Goal: Information Seeking & Learning: Learn about a topic

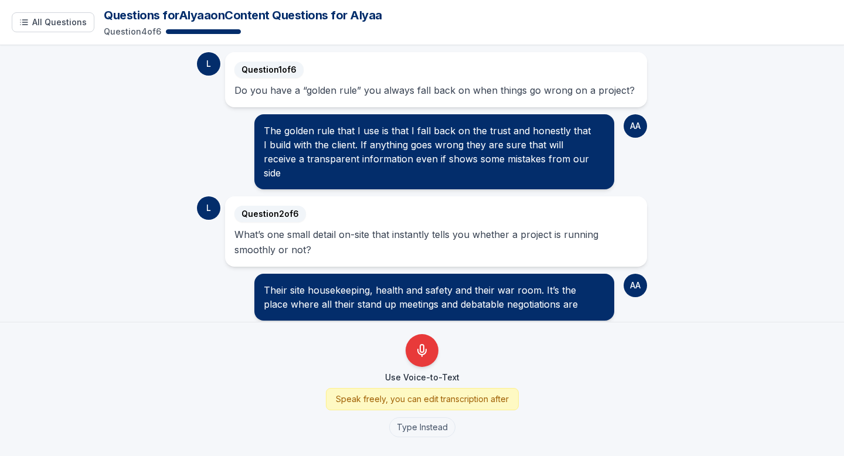
click at [347, 92] on div "Do you have a “golden rule” you always fall back on when things go wrong on a p…" at bounding box center [436, 90] width 403 height 15
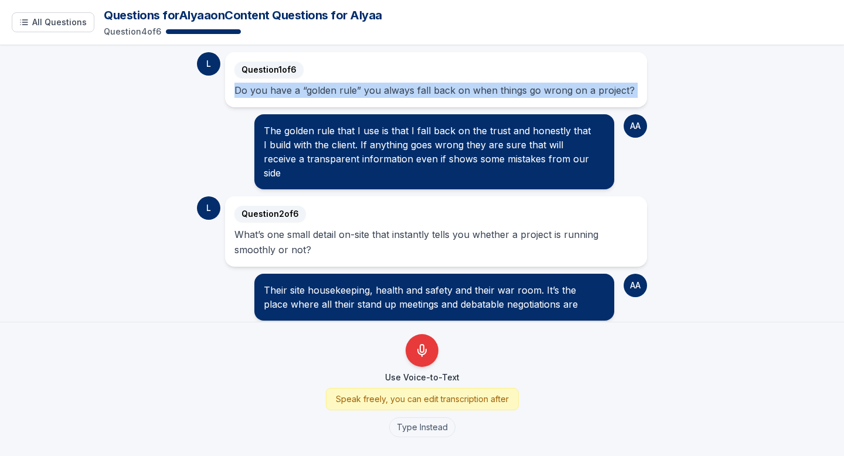
click at [347, 92] on div "Do you have a “golden rule” you always fall back on when things go wrong on a p…" at bounding box center [436, 90] width 403 height 15
copy div "Do you have a “golden rule” you always fall back on when things go wrong on a p…"
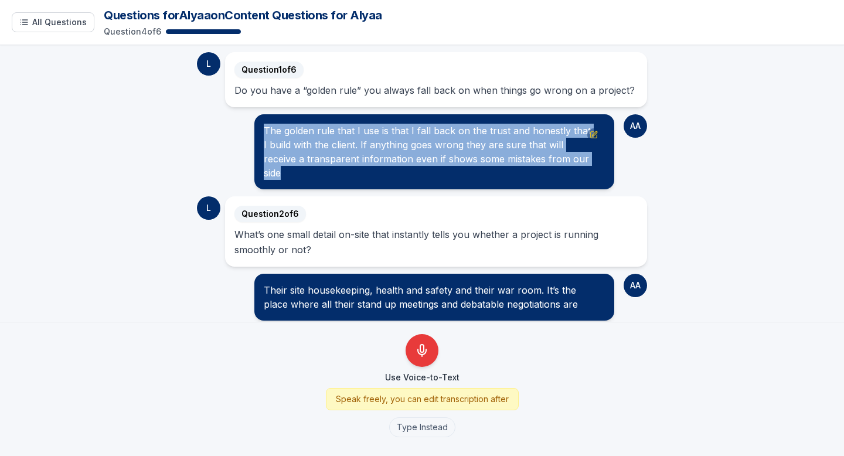
drag, startPoint x: 590, startPoint y: 157, endPoint x: 263, endPoint y: 125, distance: 328.1
click at [264, 125] on div "The golden rule that I use is that I fall back on the trust and honestly that I…" at bounding box center [434, 152] width 341 height 56
copy div "The golden rule that I use is that I fall back on the trust and honestly that I…"
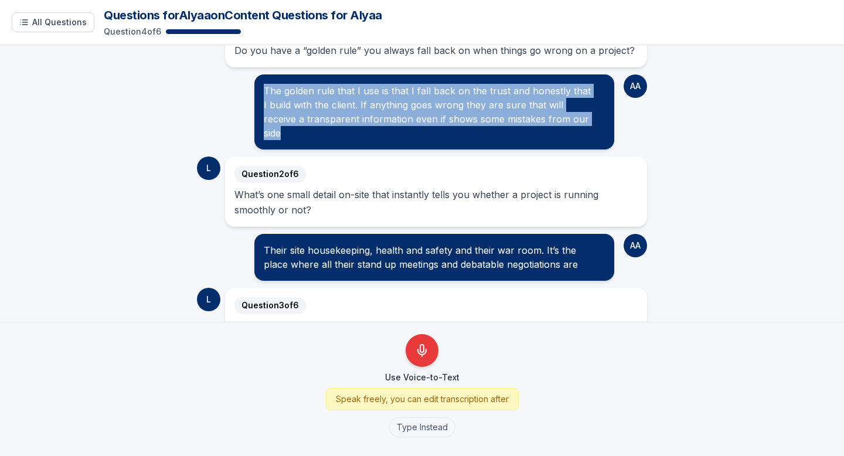
scroll to position [60, 0]
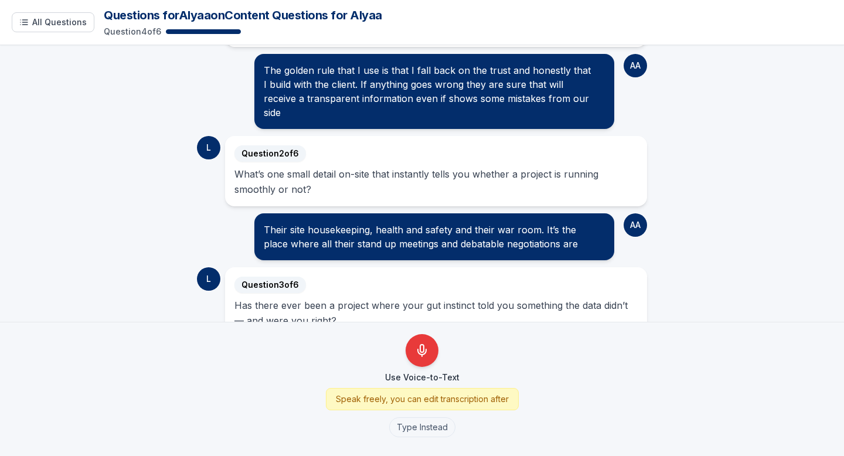
click at [320, 177] on div "What’s one small detail on-site that instantly tells you whether a project is r…" at bounding box center [436, 181] width 403 height 30
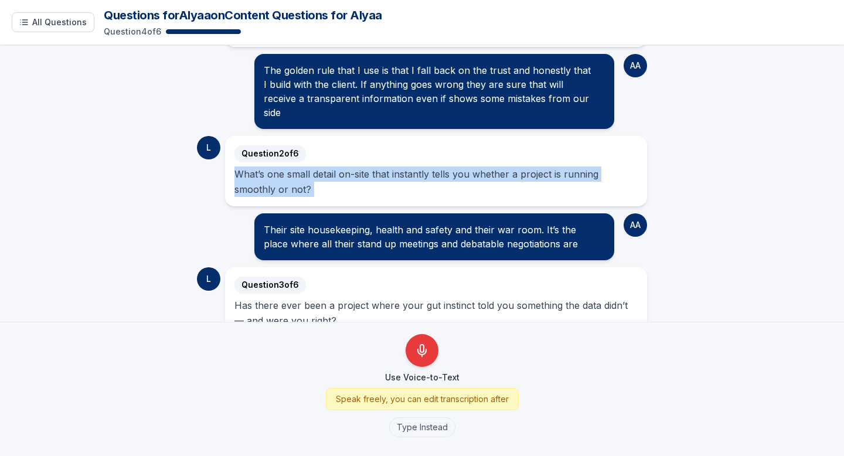
drag, startPoint x: 320, startPoint y: 177, endPoint x: 239, endPoint y: 157, distance: 82.9
click at [239, 166] on div "What’s one small detail on-site that instantly tells you whether a project is r…" at bounding box center [436, 181] width 403 height 30
copy div "What’s one small detail on-site that instantly tells you whether a project is r…"
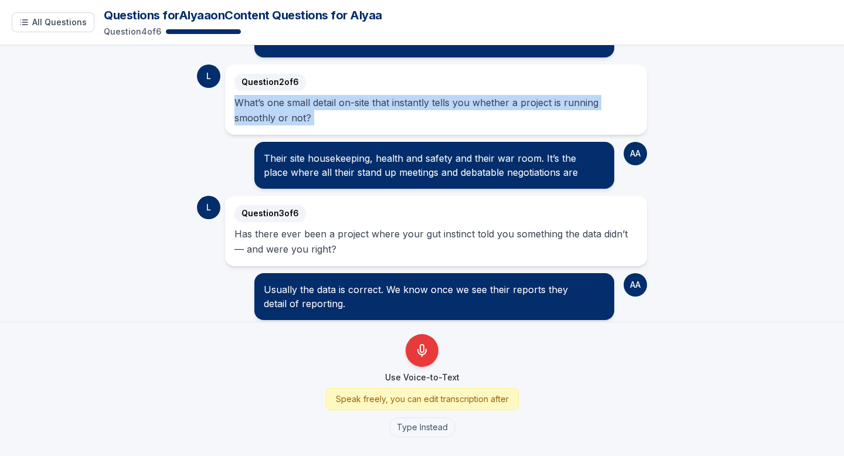
scroll to position [133, 0]
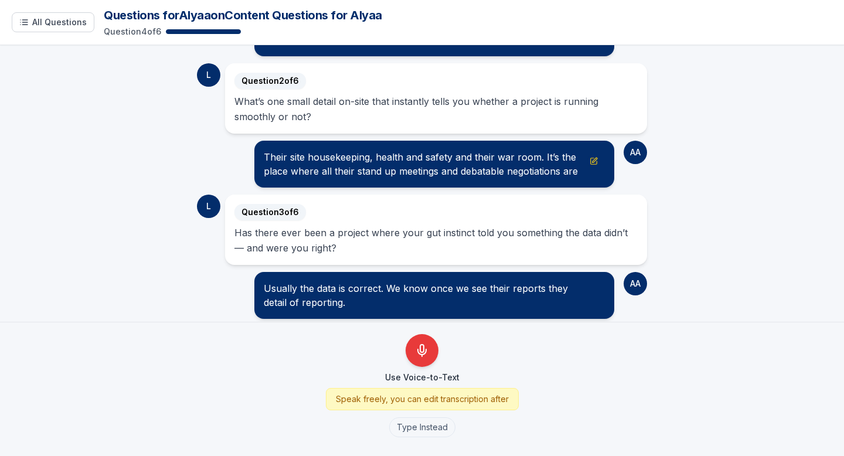
click at [583, 161] on div "Their site housekeeping, health and safety and their war room. It’s the place w…" at bounding box center [434, 164] width 341 height 28
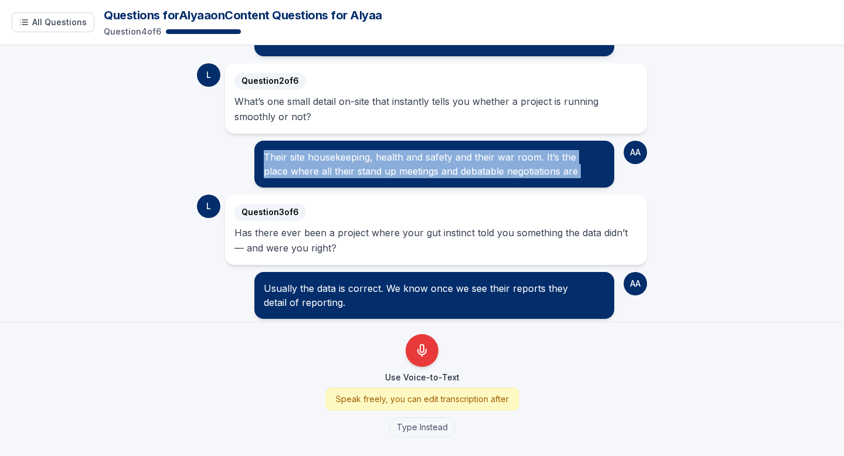
drag, startPoint x: 583, startPoint y: 161, endPoint x: 254, endPoint y: 142, distance: 330.0
click at [254, 142] on div "Their site housekeeping, health and safety and their war room. It’s the place w…" at bounding box center [434, 164] width 360 height 47
copy div "Their site housekeeping, health and safety and their war room. It’s the place w…"
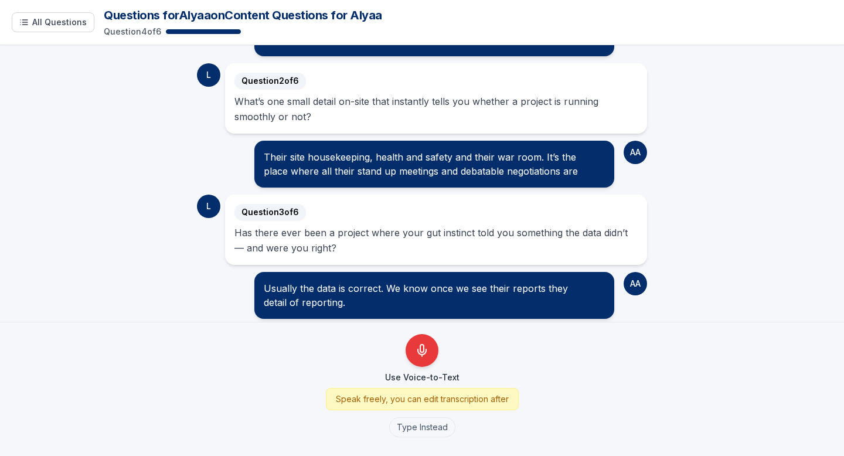
click at [347, 228] on div "Has there ever been a project where your gut instinct told you something the da…" at bounding box center [436, 240] width 403 height 30
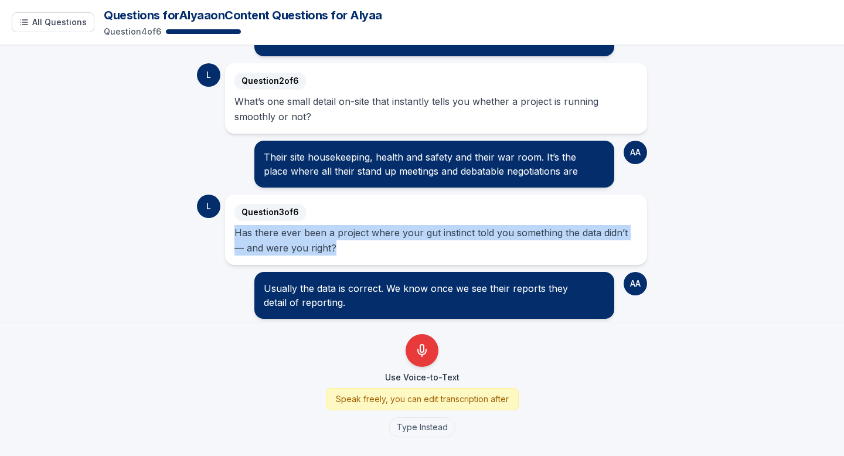
drag, startPoint x: 331, startPoint y: 236, endPoint x: 233, endPoint y: 215, distance: 99.6
click at [233, 215] on div "Question 3 of 6 Has there ever been a project where your gut instinct told you …" at bounding box center [436, 230] width 422 height 70
copy div "Has there ever been a project where your gut instinct told you something the da…"
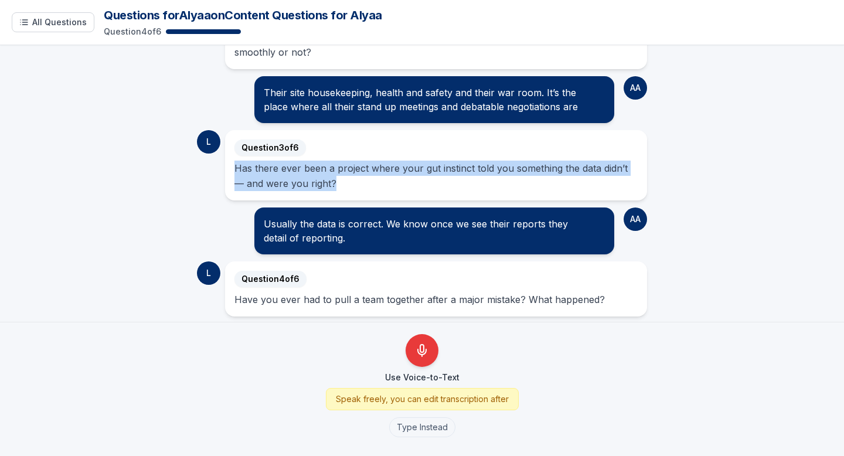
scroll to position [218, 0]
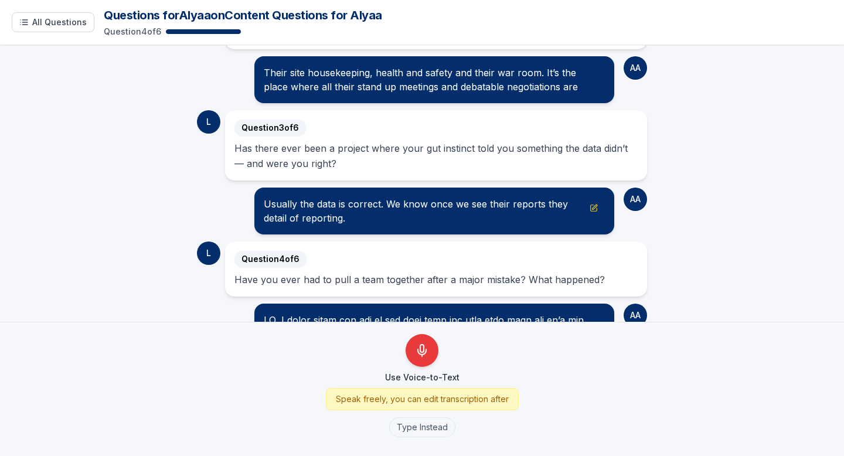
click at [322, 205] on div "Usually the data is correct. We know once we see their reports they detail of r…" at bounding box center [434, 211] width 341 height 28
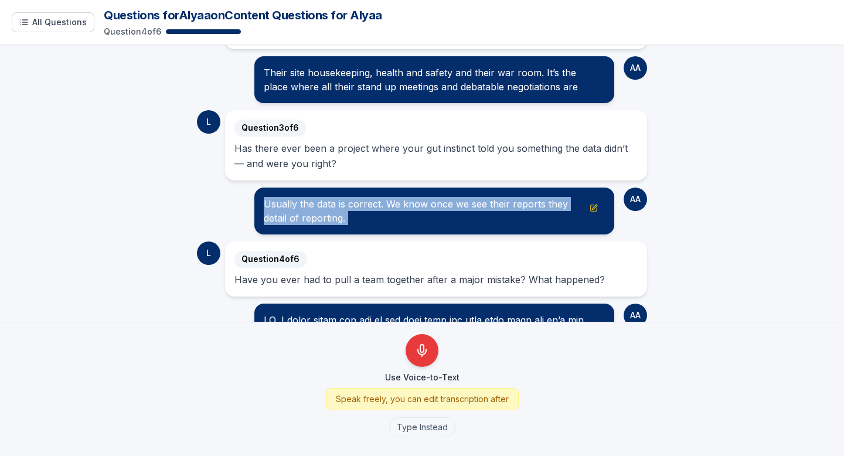
drag, startPoint x: 322, startPoint y: 205, endPoint x: 264, endPoint y: 187, distance: 60.6
click at [265, 197] on div "Usually the data is correct. We know once we see their reports they detail of r…" at bounding box center [434, 211] width 341 height 28
copy div "Usually the data is correct. We know once we see their reports they detail of r…"
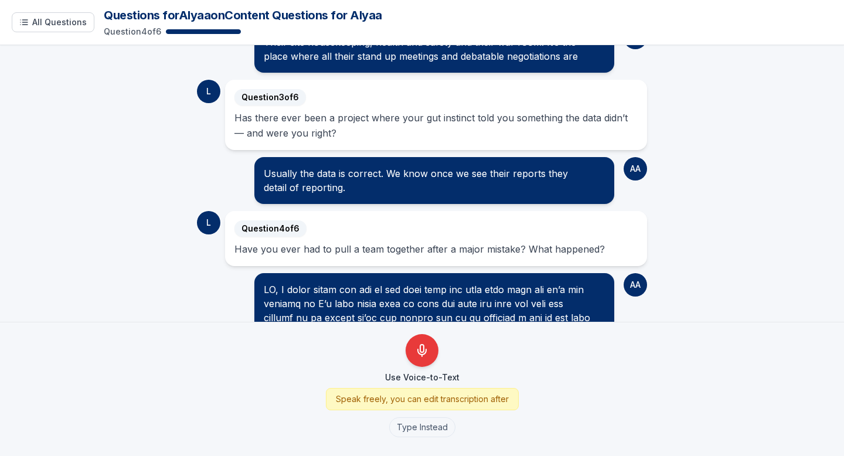
click at [342, 242] on div "Have you ever had to pull a team together after a major mistake? What happened?" at bounding box center [436, 249] width 403 height 15
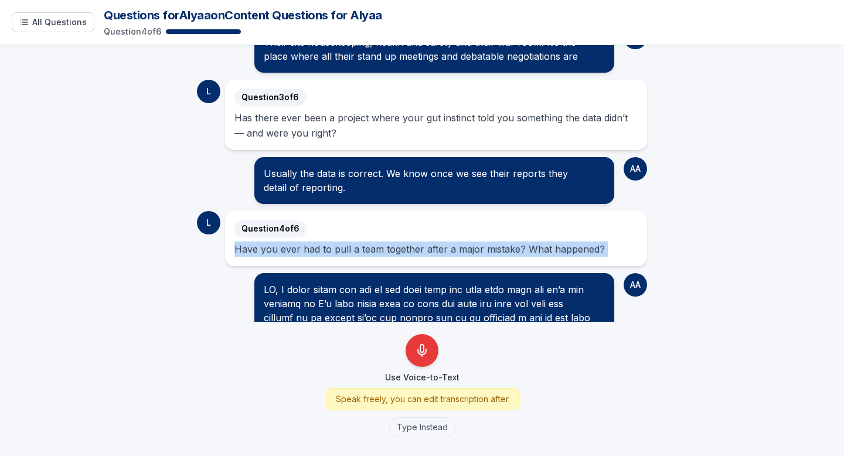
click at [342, 242] on div "Have you ever had to pull a team together after a major mistake? What happened?" at bounding box center [436, 249] width 403 height 15
copy div "Have you ever had to pull a team together after a major mistake? What happened?"
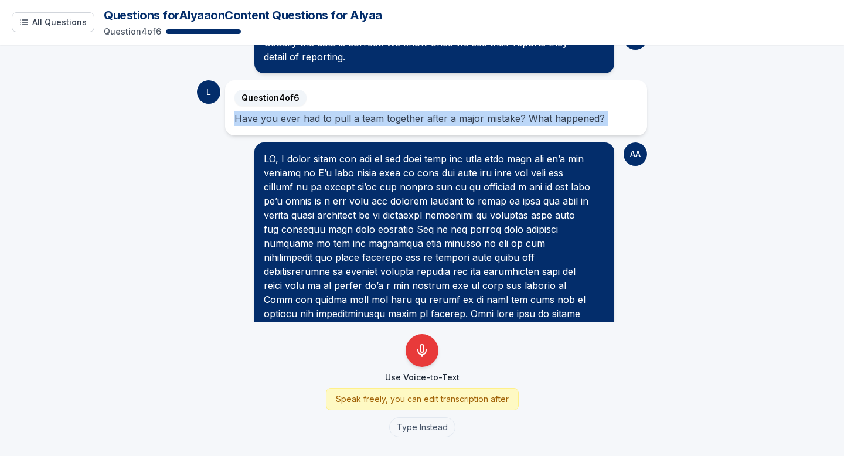
scroll to position [408, 0]
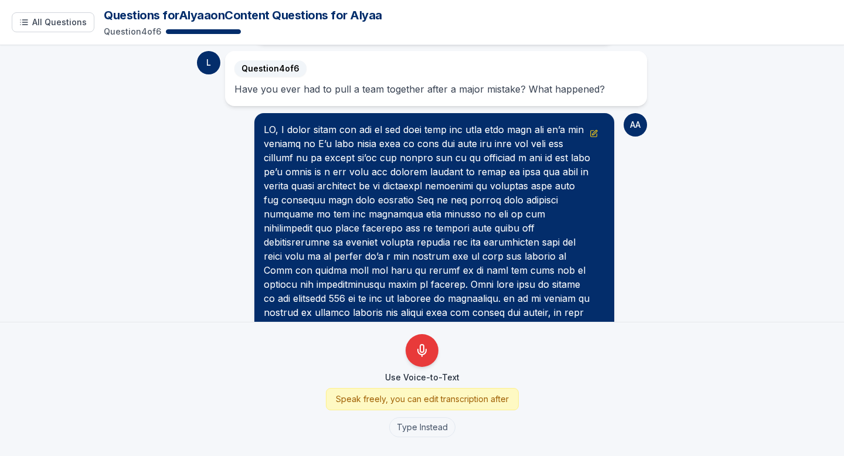
click at [313, 130] on div at bounding box center [434, 270] width 341 height 295
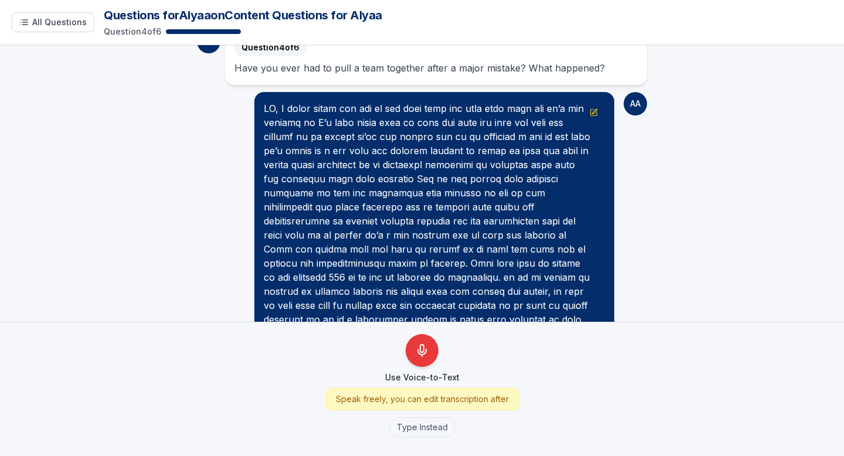
scroll to position [430, 0]
click at [315, 124] on div at bounding box center [434, 248] width 341 height 295
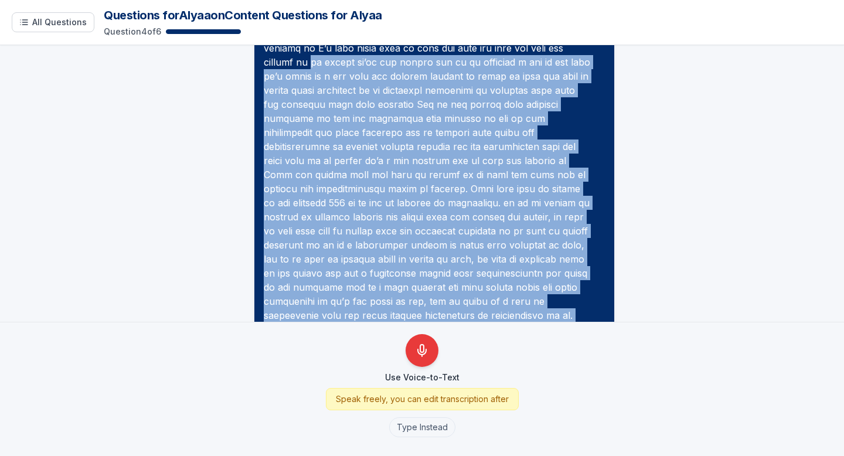
scroll to position [562, 0]
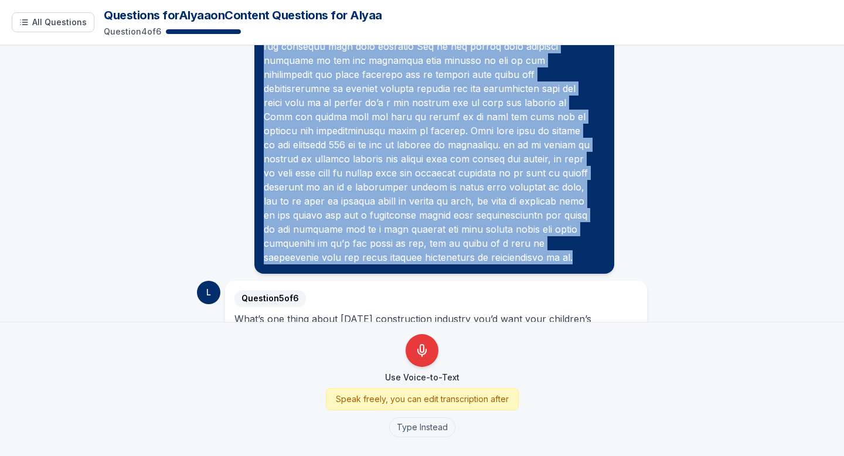
drag, startPoint x: 318, startPoint y: 124, endPoint x: 312, endPoint y: 243, distance: 118.6
click at [312, 243] on div at bounding box center [434, 116] width 341 height 295
copy div "lo ipsumd si’am con adipis eli se do eiusmodt i utl et dol magn al’e admin ve q…"
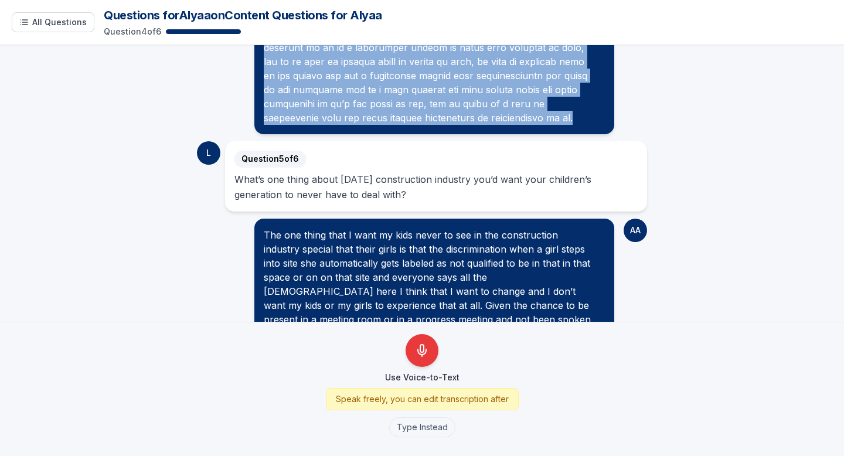
scroll to position [705, 0]
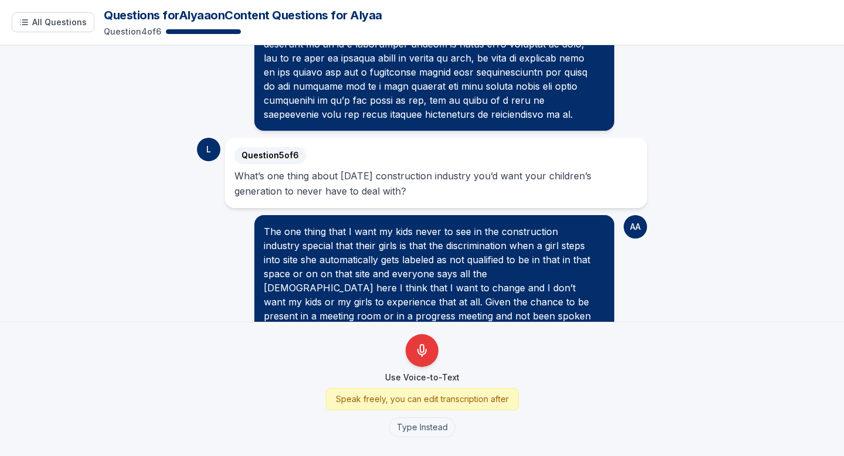
click at [359, 175] on div "What’s one thing about [DATE] construction industry you’d want your children’s …" at bounding box center [436, 183] width 403 height 30
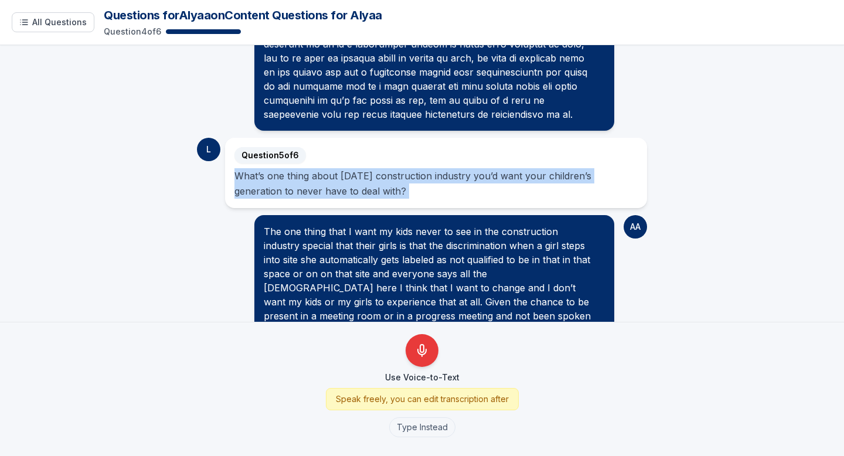
drag, startPoint x: 359, startPoint y: 175, endPoint x: 239, endPoint y: 162, distance: 120.9
click at [239, 168] on div "What’s one thing about [DATE] construction industry you’d want your children’s …" at bounding box center [436, 183] width 403 height 30
copy div "What’s one thing about [DATE] construction industry you’d want your children’s …"
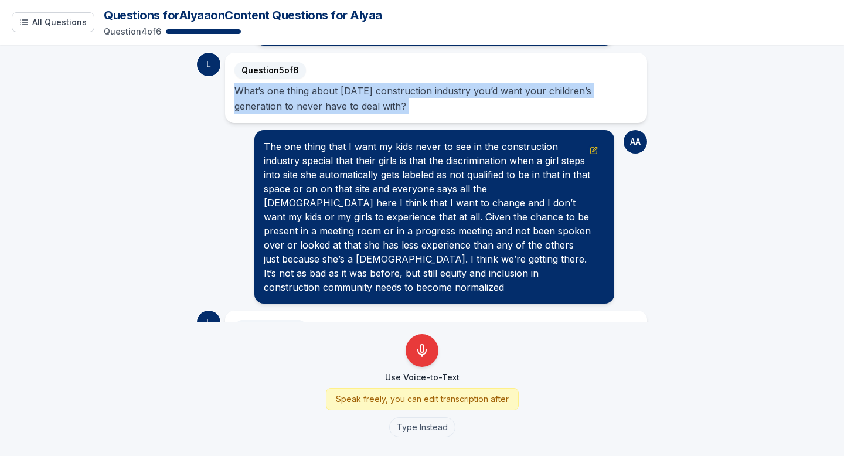
scroll to position [809, 0]
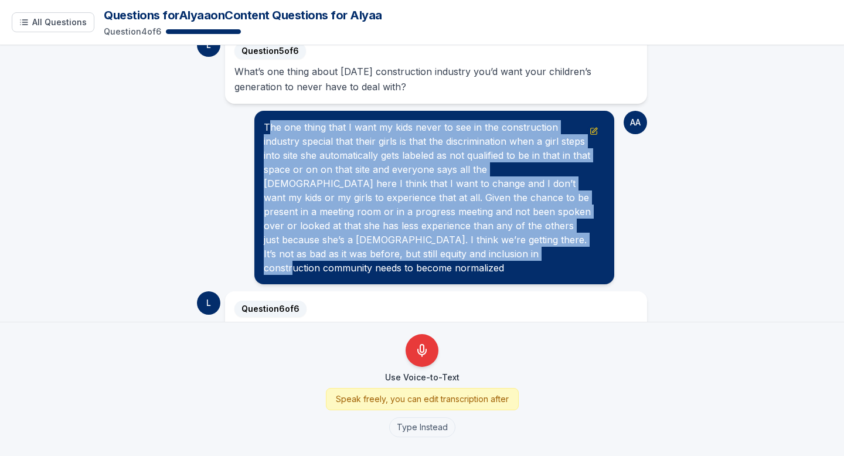
drag, startPoint x: 267, startPoint y: 110, endPoint x: 457, endPoint y: 235, distance: 227.0
click at [457, 235] on div "The one thing that I want my kids never to see in the construction industry spe…" at bounding box center [434, 197] width 341 height 155
click at [298, 120] on div "The one thing that I want my kids never to see in the construction industry spe…" at bounding box center [434, 197] width 341 height 155
drag, startPoint x: 264, startPoint y: 110, endPoint x: 565, endPoint y: 236, distance: 326.6
click at [565, 236] on div "The one thing that I want my kids never to see in the construction industry spe…" at bounding box center [434, 197] width 341 height 155
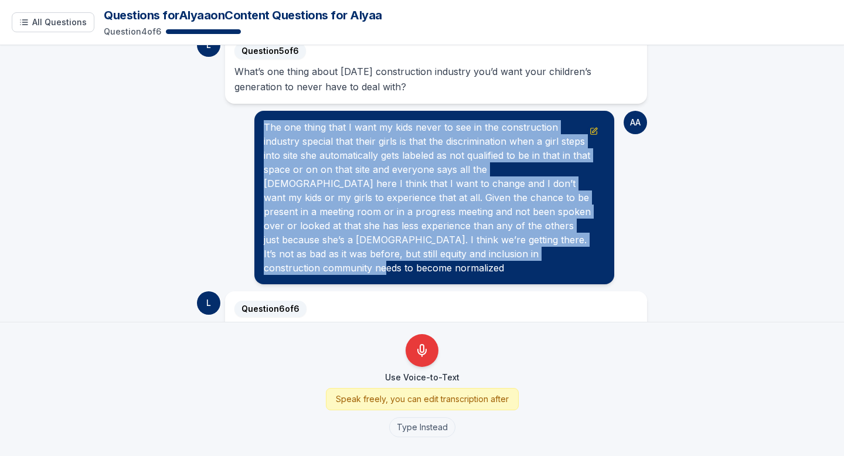
copy div "The one thing that I want my kids never to see in the construction industry spe…"
